Goal: Task Accomplishment & Management: Complete application form

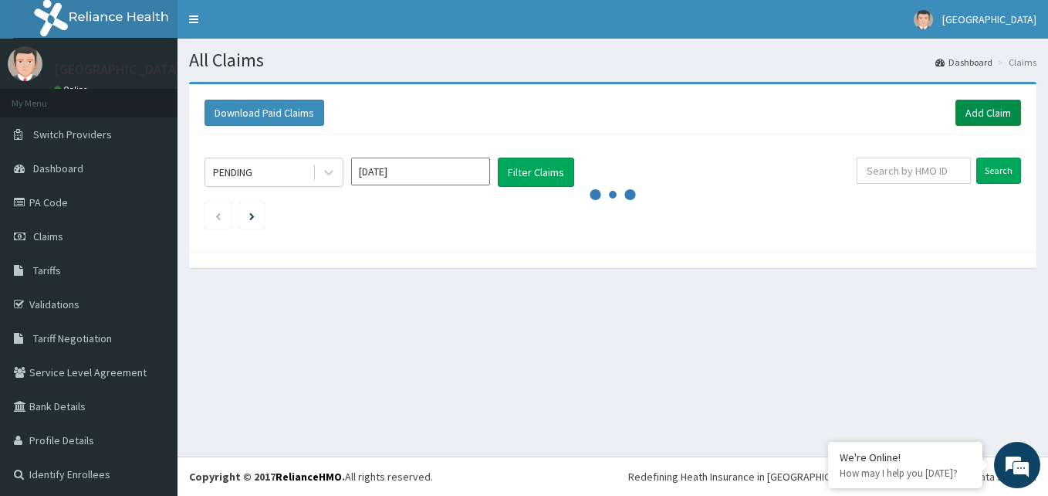
click at [963, 117] on link "Add Claim" at bounding box center [989, 113] width 66 height 26
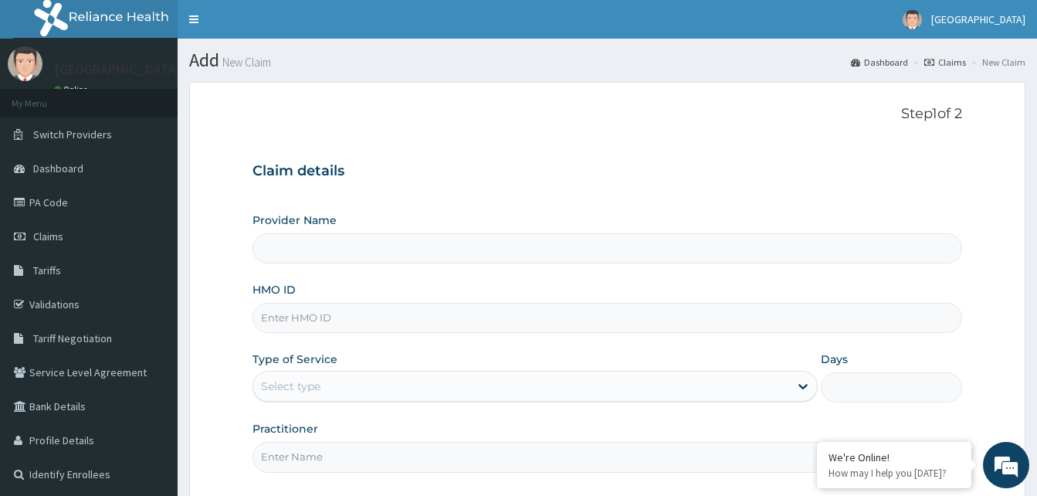
drag, startPoint x: 0, startPoint y: 0, endPoint x: 407, endPoint y: 321, distance: 518.3
click at [407, 321] on input "HMO ID" at bounding box center [606, 318] width 709 height 30
